Goal: Find specific page/section: Find specific page/section

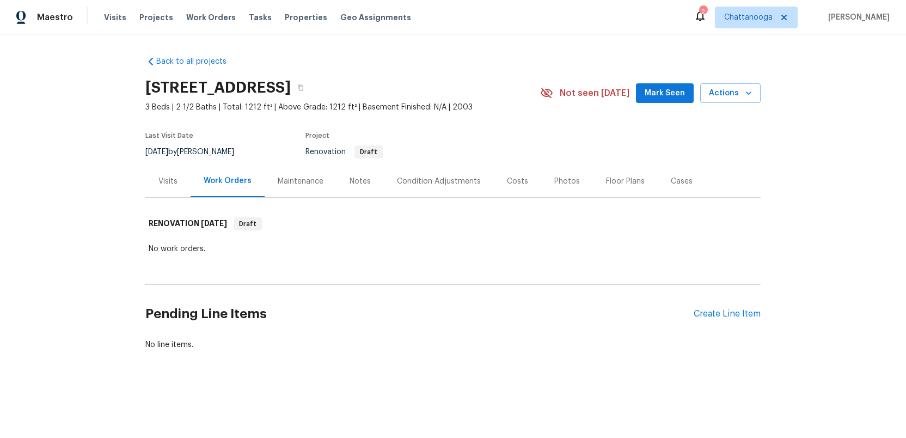
click at [515, 182] on div "Costs" at bounding box center [517, 181] width 21 height 11
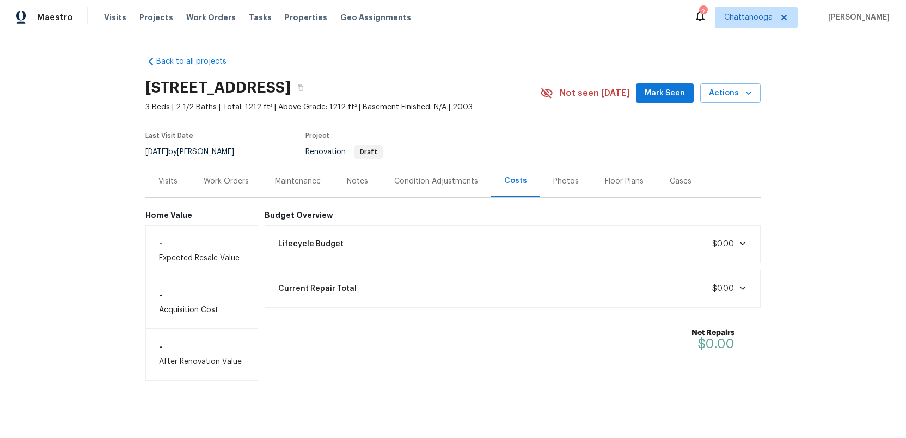
click at [738, 244] on icon at bounding box center [742, 243] width 9 height 9
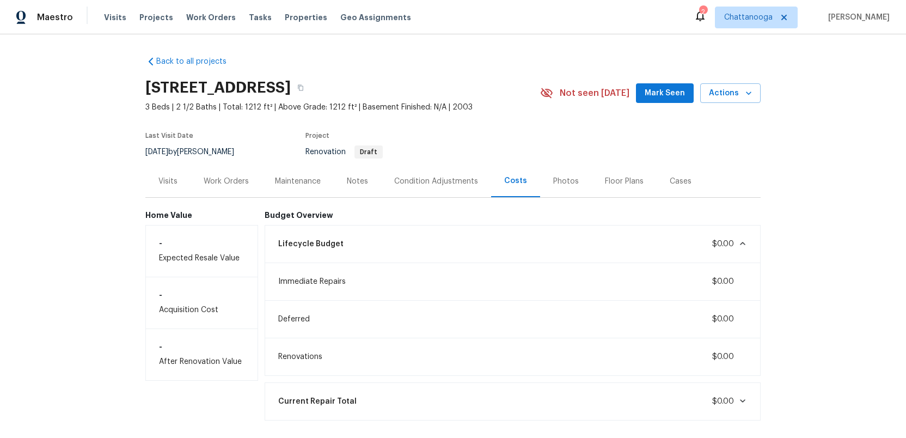
click at [162, 181] on div "Visits" at bounding box center [167, 181] width 19 height 11
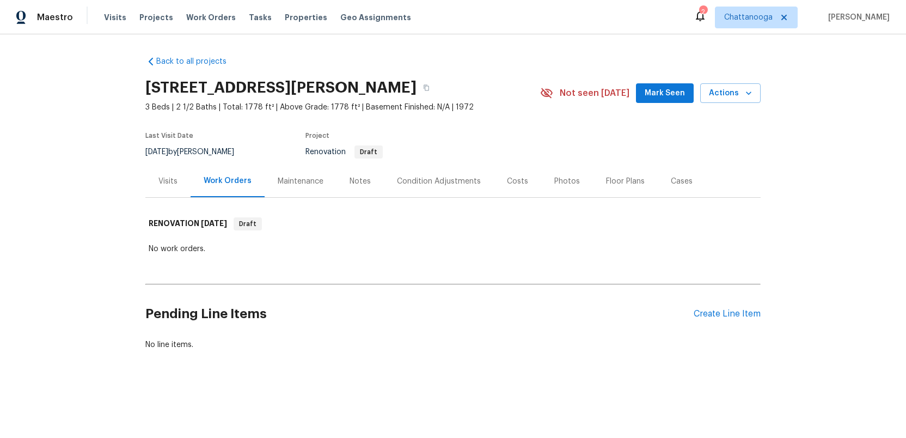
click at [508, 181] on div "Costs" at bounding box center [517, 181] width 21 height 11
click at [514, 182] on div "Costs" at bounding box center [517, 181] width 21 height 11
click at [511, 183] on div "Costs" at bounding box center [517, 181] width 21 height 11
click at [509, 181] on div "Costs" at bounding box center [517, 181] width 21 height 11
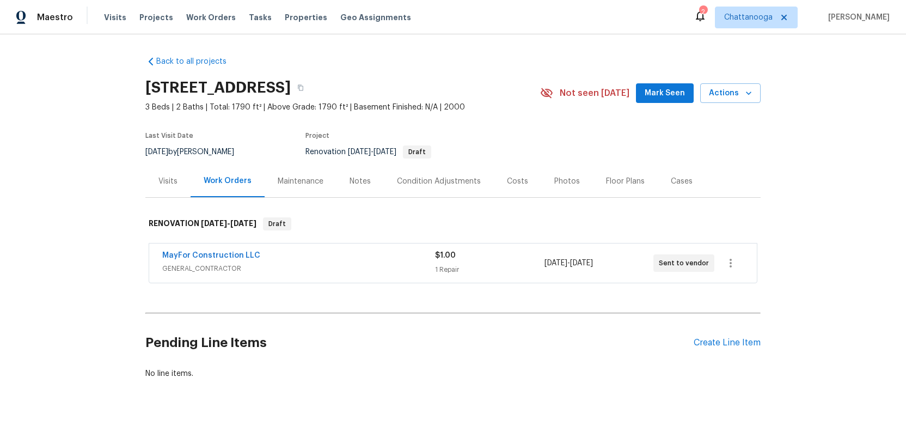
click at [515, 182] on div "Costs" at bounding box center [517, 181] width 21 height 11
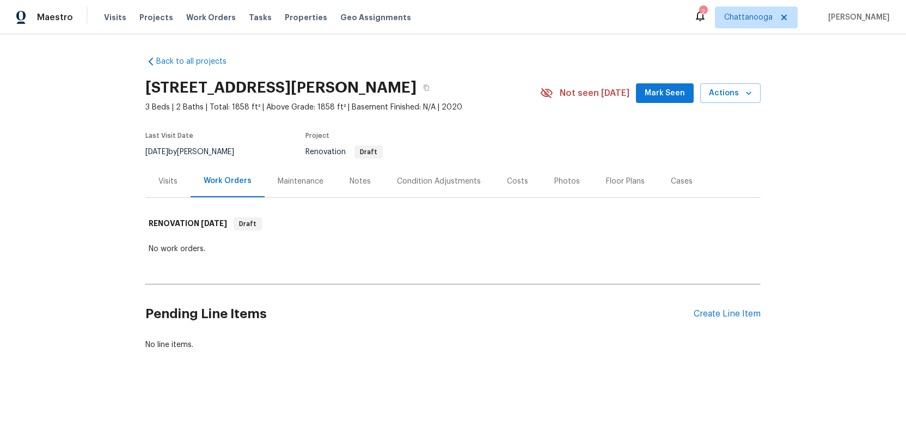
click at [513, 181] on div "Costs" at bounding box center [517, 181] width 21 height 11
click at [512, 183] on div "Costs" at bounding box center [517, 181] width 21 height 11
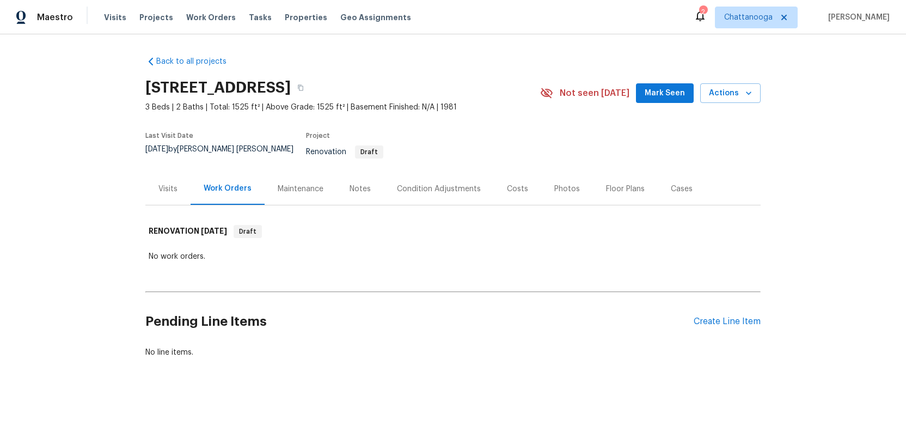
click at [510, 183] on div "Costs" at bounding box center [517, 188] width 21 height 11
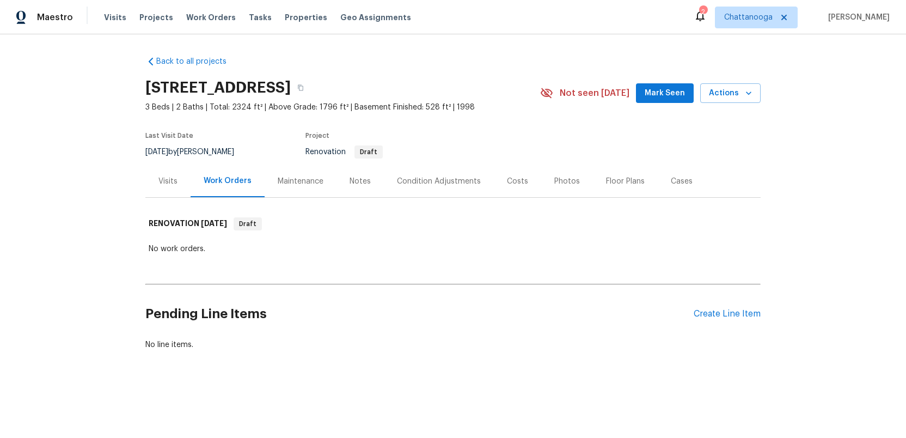
click at [510, 182] on div "Costs" at bounding box center [517, 181] width 21 height 11
click at [519, 180] on div "Costs" at bounding box center [517, 181] width 21 height 11
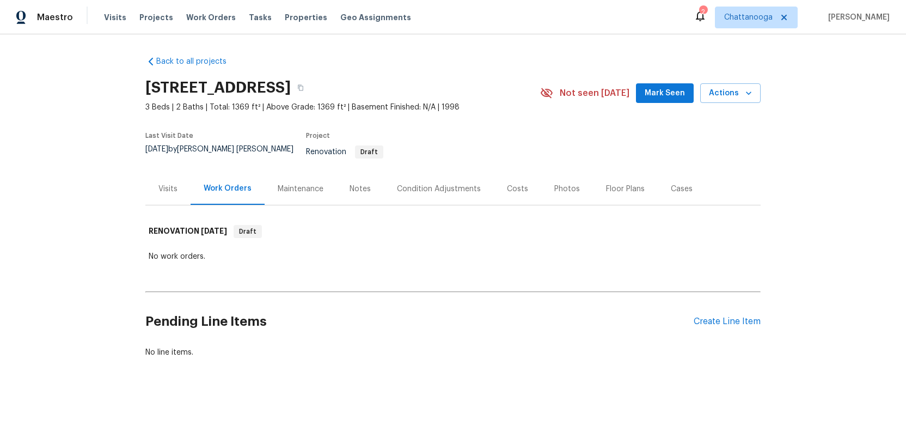
click at [509, 184] on div "Costs" at bounding box center [517, 188] width 21 height 11
click at [510, 183] on div "Costs" at bounding box center [517, 188] width 21 height 11
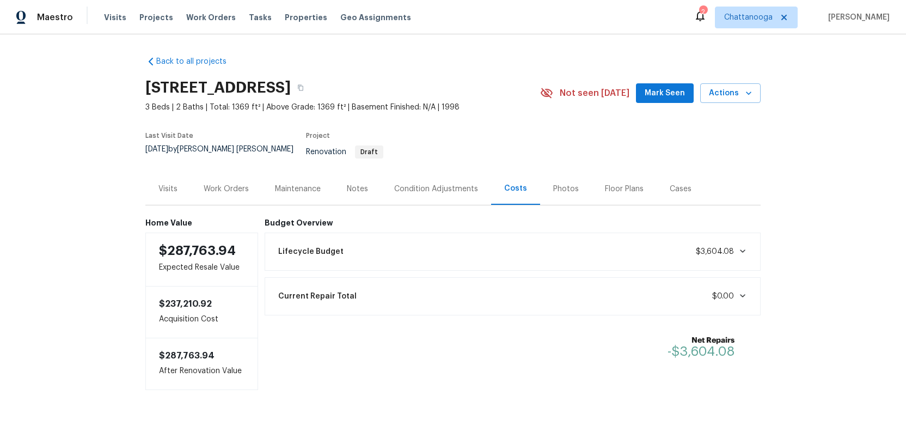
scroll to position [10, 0]
